Goal: Transaction & Acquisition: Book appointment/travel/reservation

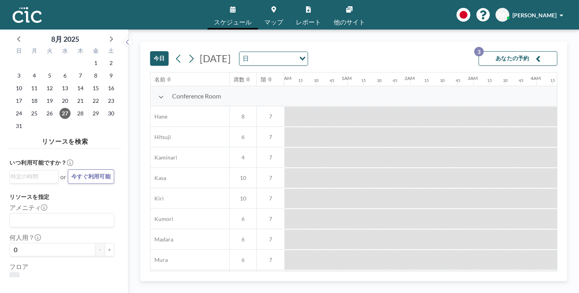
scroll to position [232, 299]
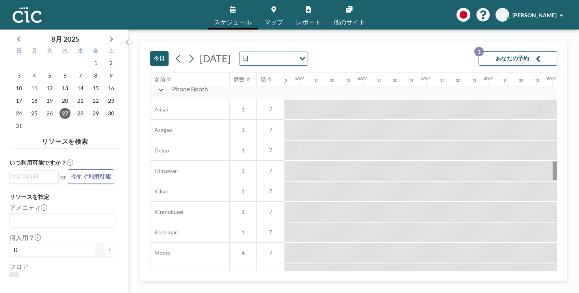
click at [150, 51] on button "今日" at bounding box center [159, 58] width 19 height 15
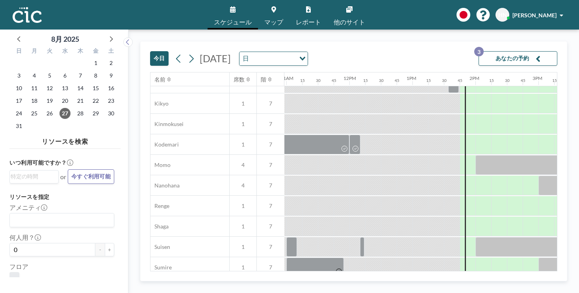
scroll to position [323, 691]
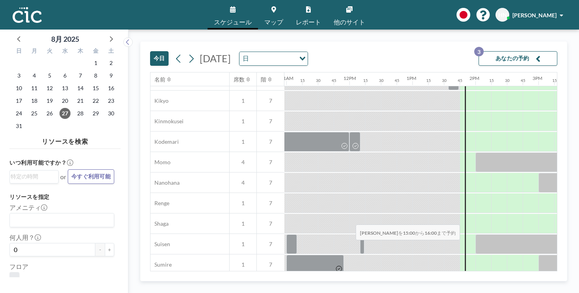
drag, startPoint x: 313, startPoint y: 208, endPoint x: 354, endPoint y: 206, distance: 41.4
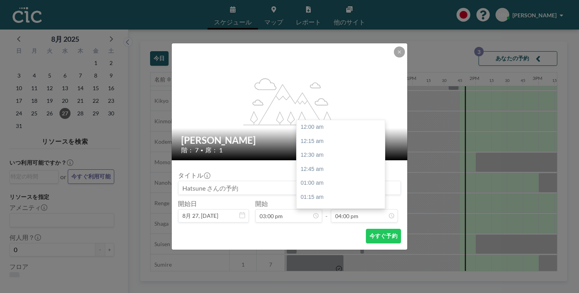
scroll to position [805, 0]
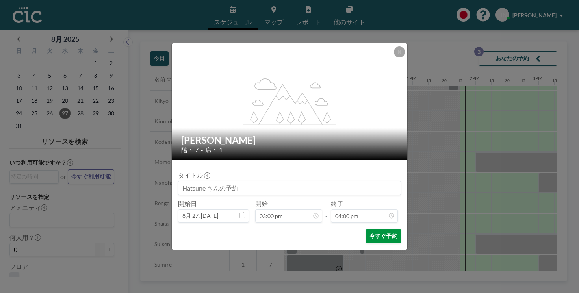
click at [366, 229] on button "今すぐ予約" at bounding box center [383, 236] width 35 height 15
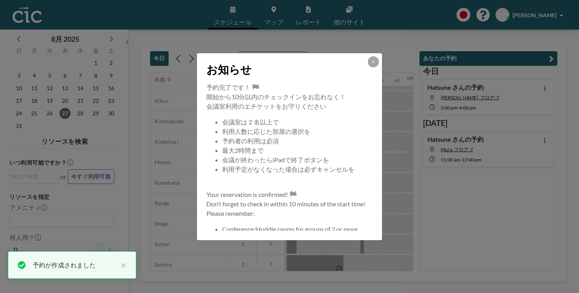
click at [414, 39] on div "お知らせ 予約完了です！ 🏁 開始から10分以内のチェックインをお忘れなく！ 会議室利用のエチケットをお守りください 会議室は２名以上で 利用人数に応じた部屋…" at bounding box center [289, 146] width 579 height 293
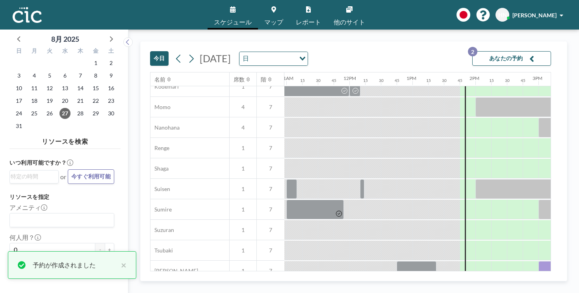
scroll to position [399, 691]
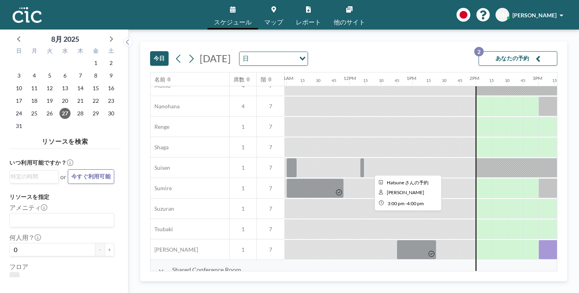
click at [538, 240] on div at bounding box center [569, 250] width 63 height 20
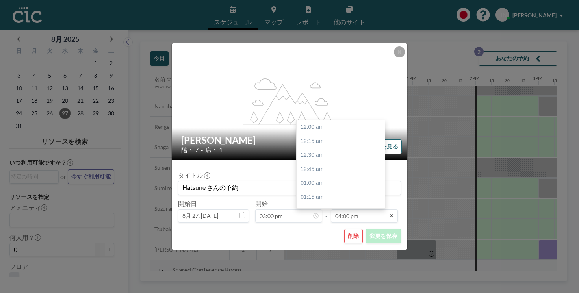
scroll to position [805, 0]
click at [390, 214] on icon at bounding box center [392, 216] width 4 height 4
click at [330, 269] on div "05:00 pm" at bounding box center [341, 276] width 88 height 14
type input "05:00 pm"
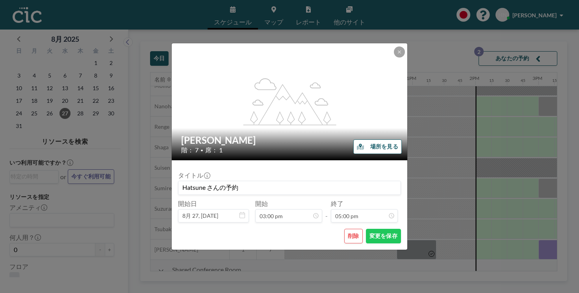
scroll to position [0, 0]
click at [366, 229] on button "変更を保存" at bounding box center [383, 236] width 35 height 15
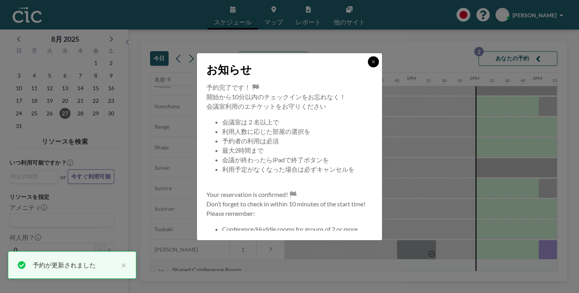
click at [368, 67] on button at bounding box center [373, 61] width 11 height 11
